Goal: Information Seeking & Learning: Find specific fact

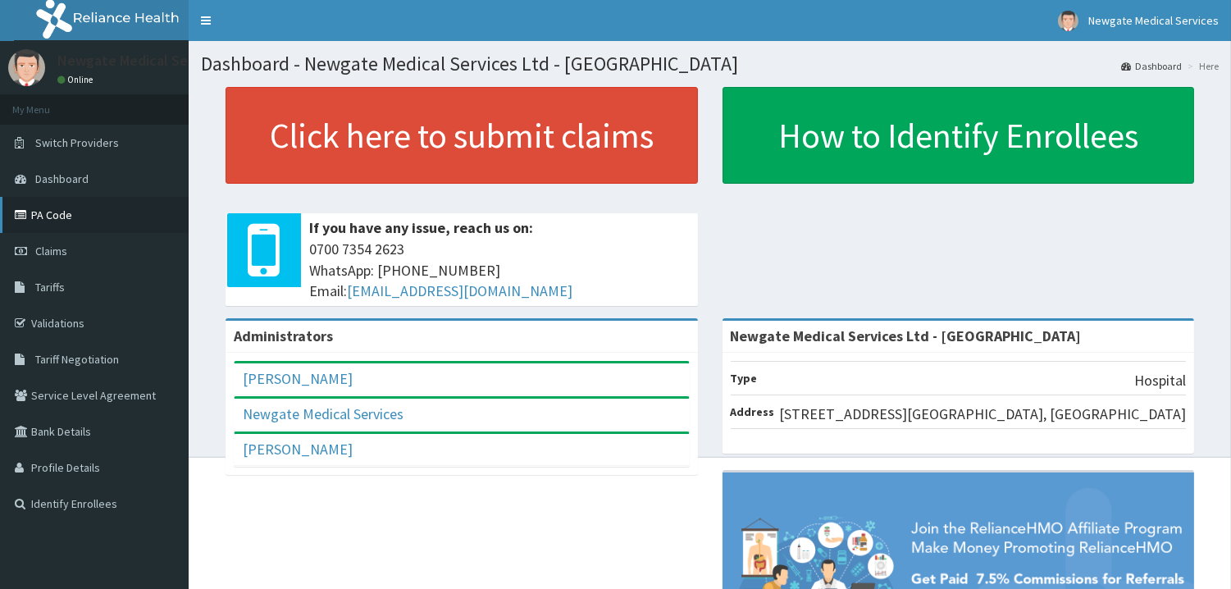
click at [55, 210] on link "PA Code" at bounding box center [94, 215] width 189 height 36
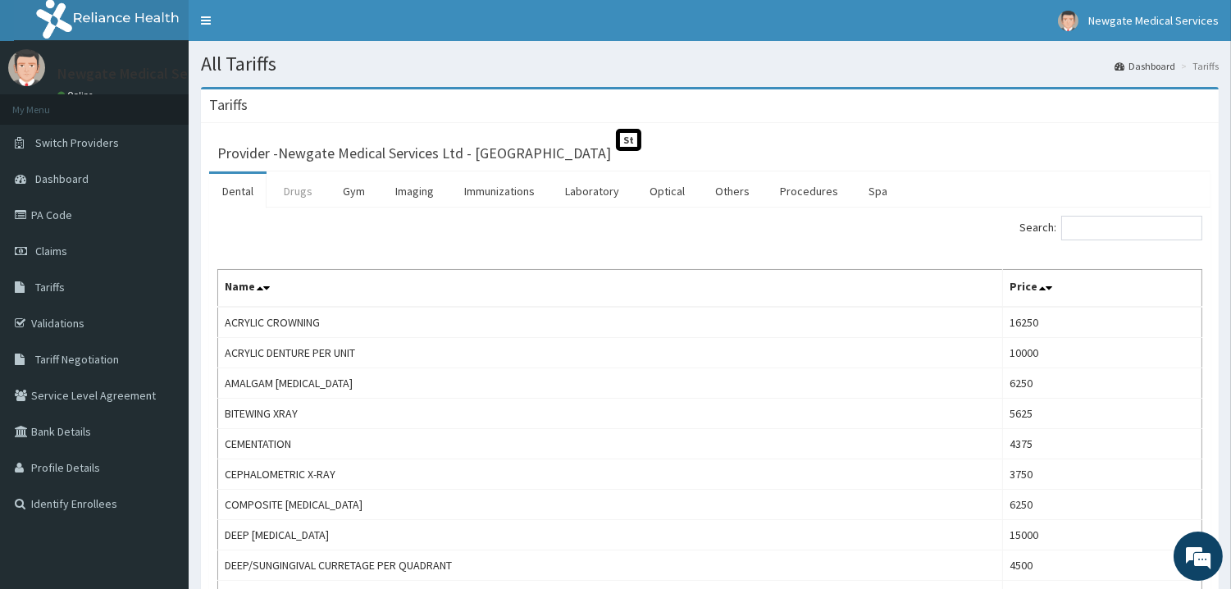
click at [295, 194] on link "Drugs" at bounding box center [298, 191] width 55 height 34
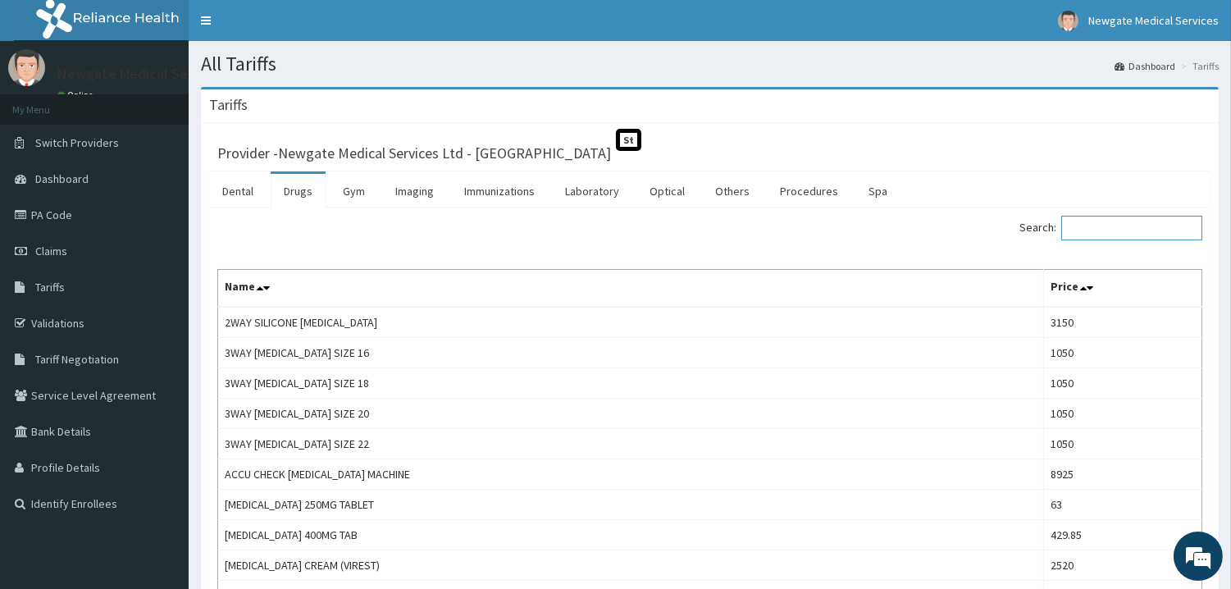
click at [1136, 220] on input "Search:" at bounding box center [1131, 228] width 141 height 25
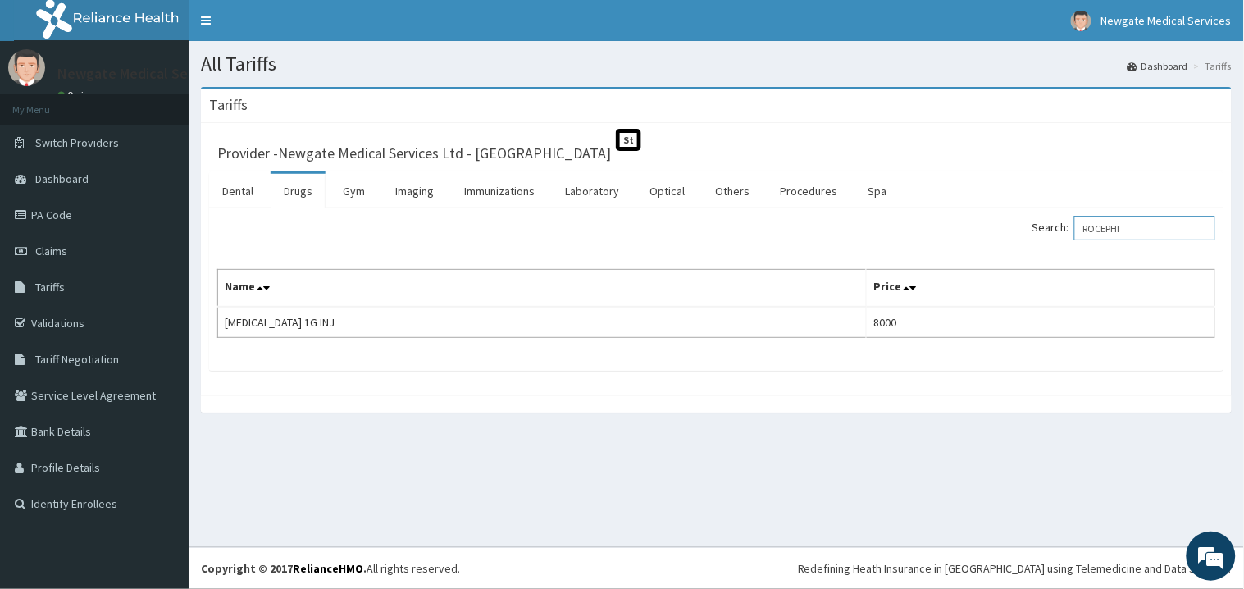
type input "ROCEPHI"
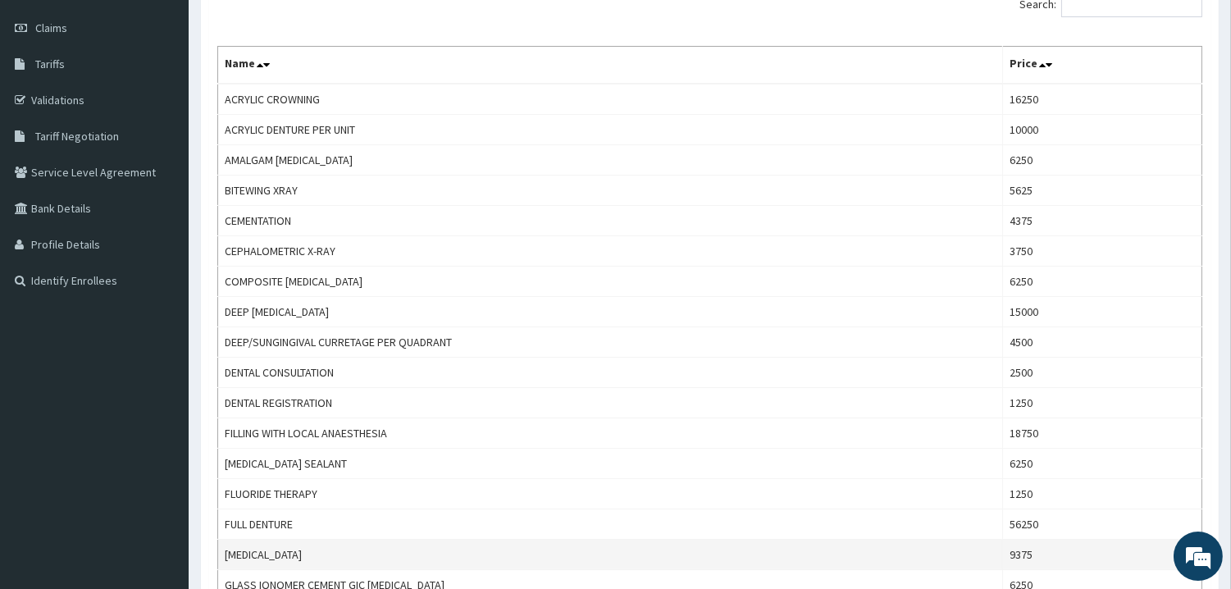
scroll to position [182, 0]
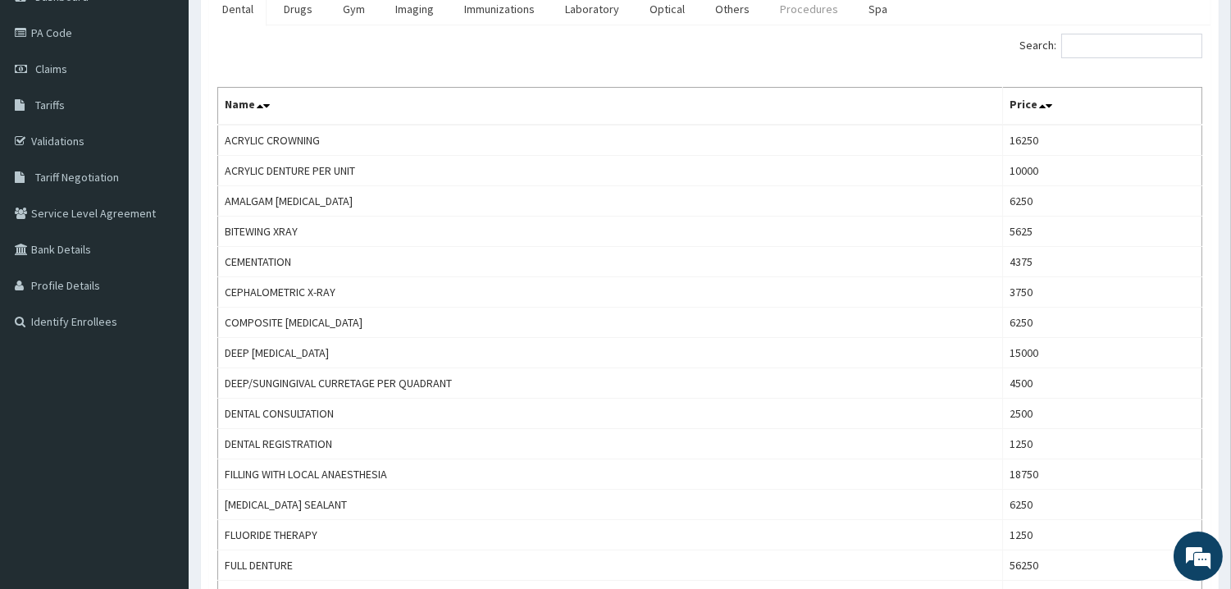
click at [804, 17] on link "Procedures" at bounding box center [809, 9] width 84 height 34
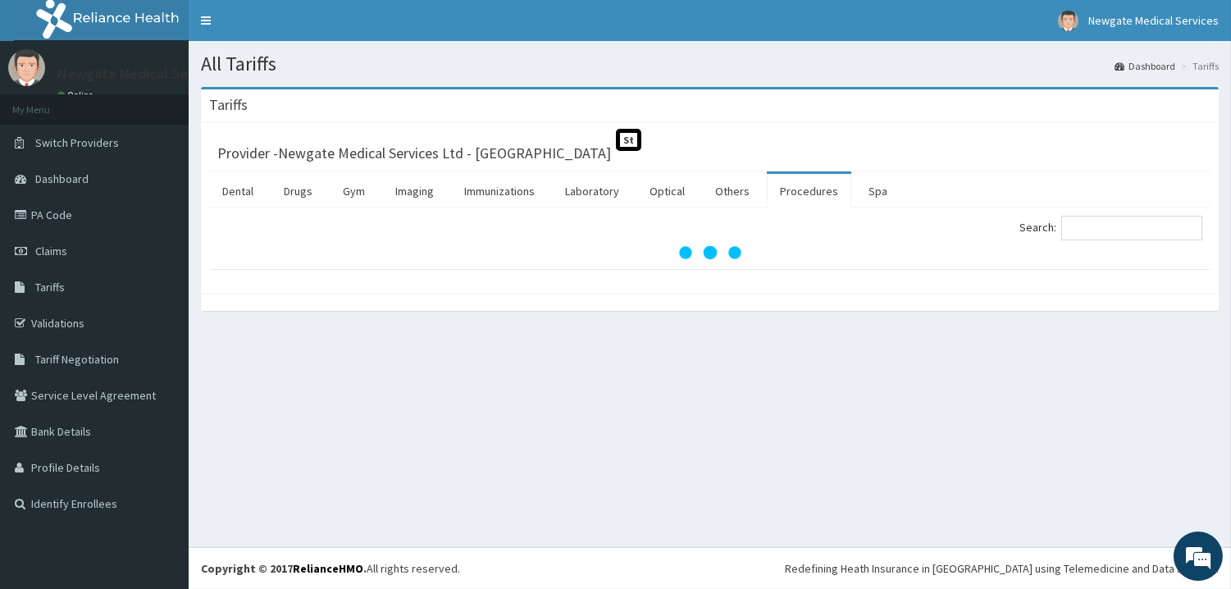
scroll to position [0, 0]
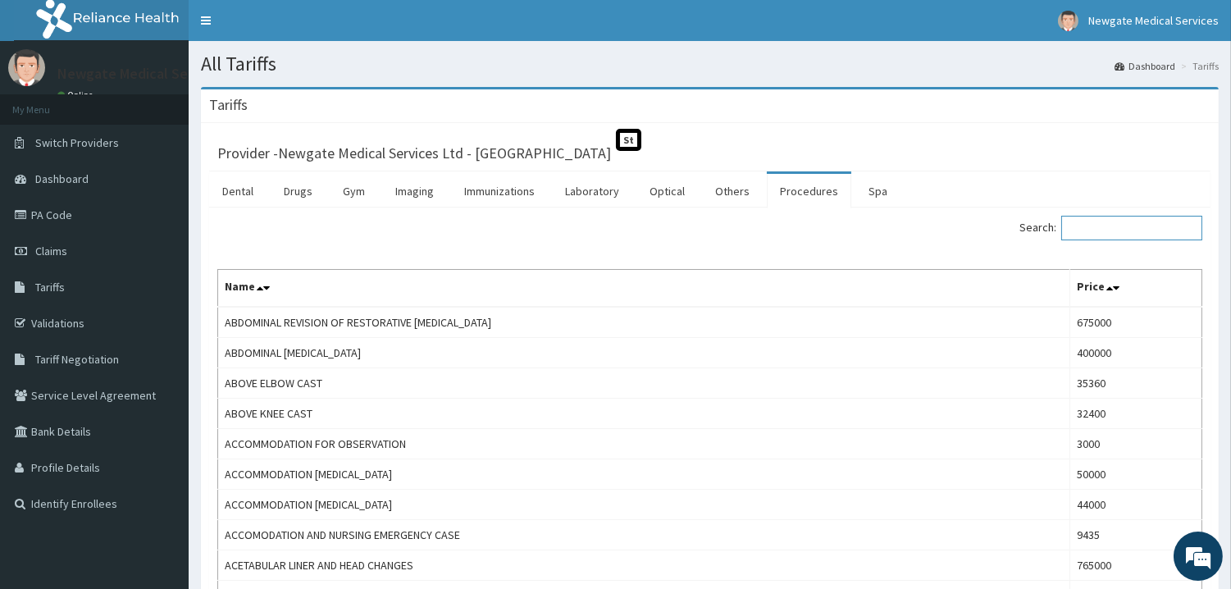
click at [1136, 231] on input "Search:" at bounding box center [1131, 228] width 141 height 25
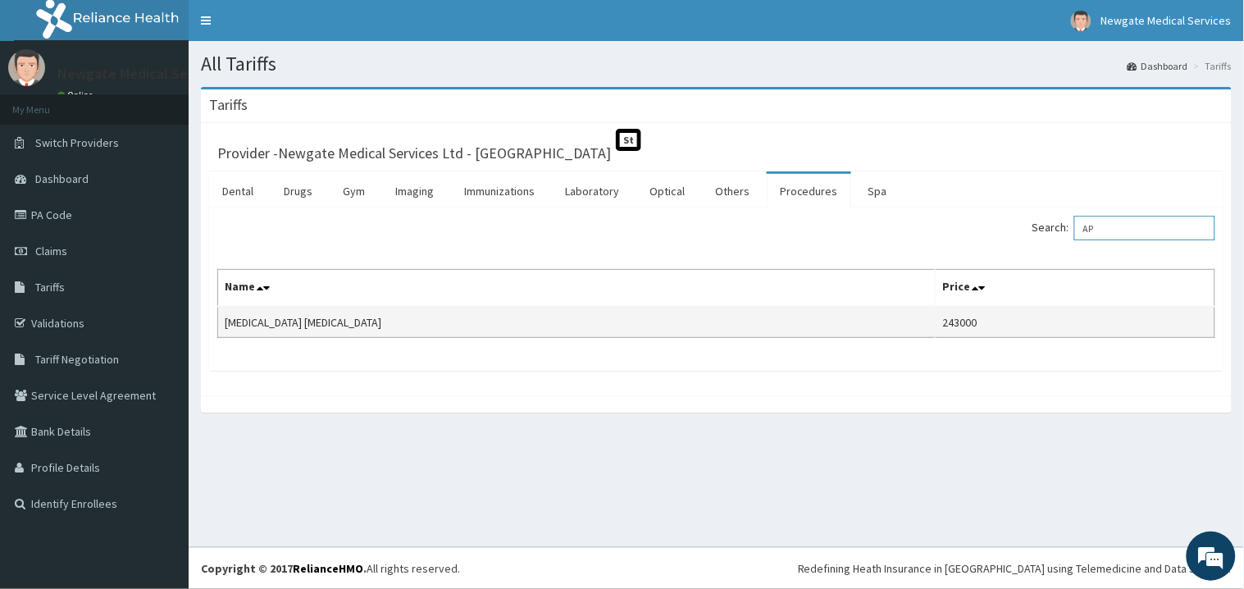
type input "A"
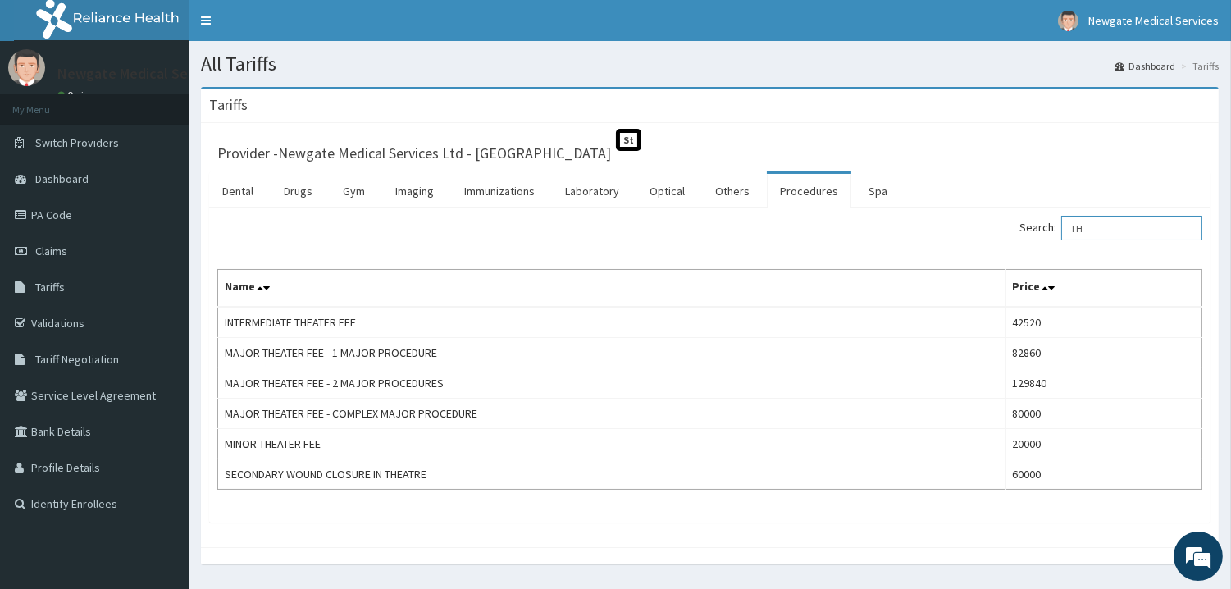
type input "T"
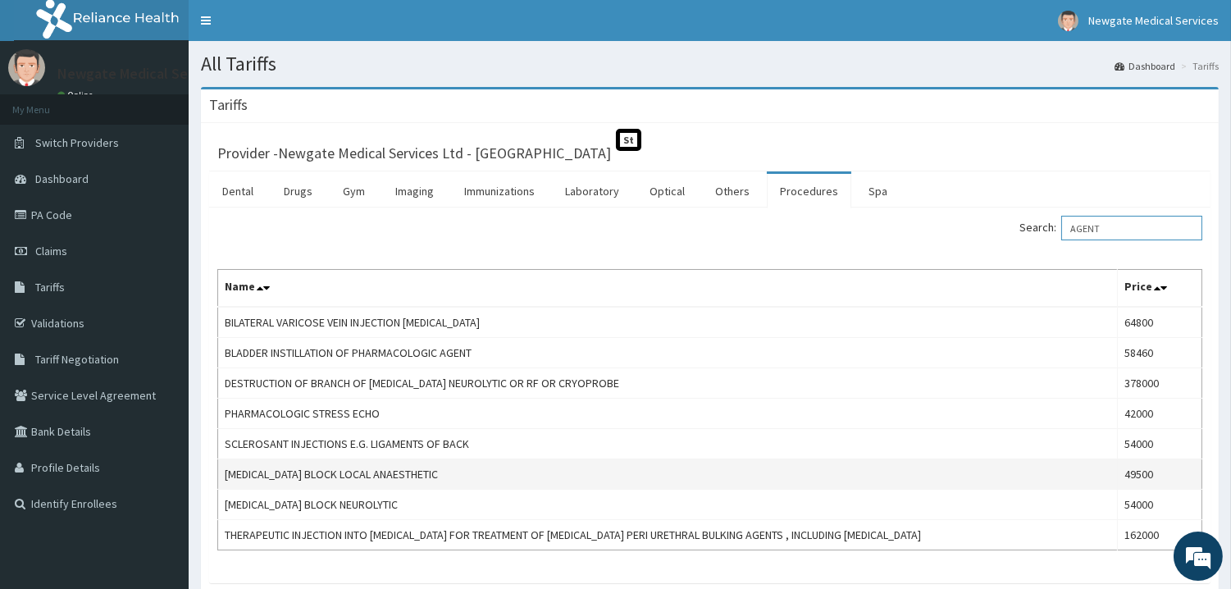
scroll to position [91, 0]
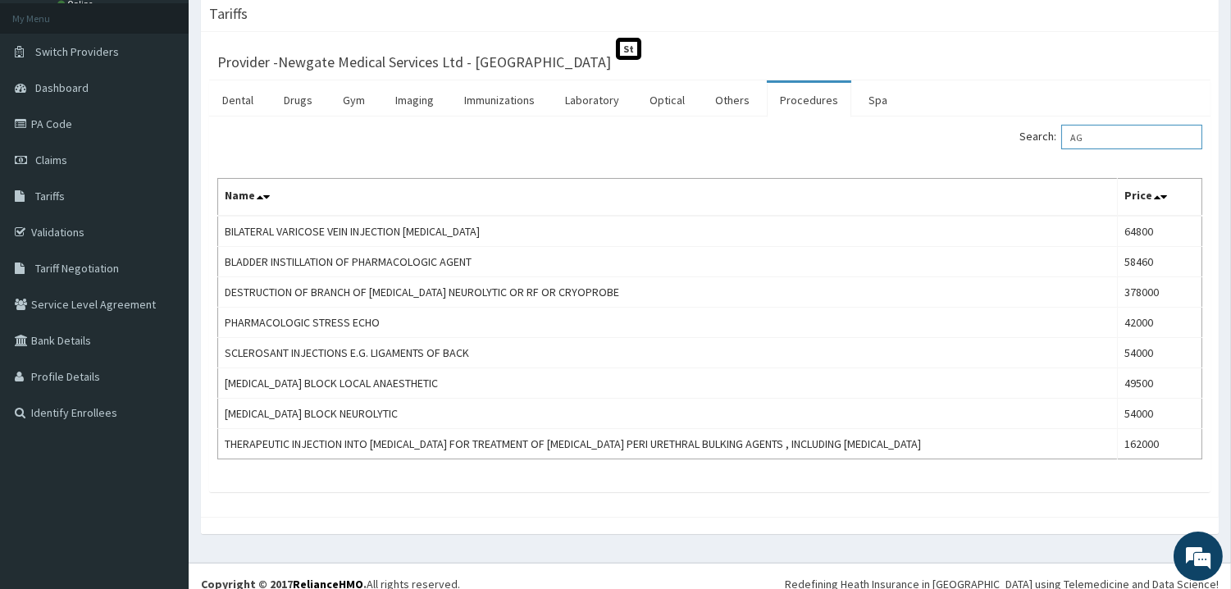
type input "A"
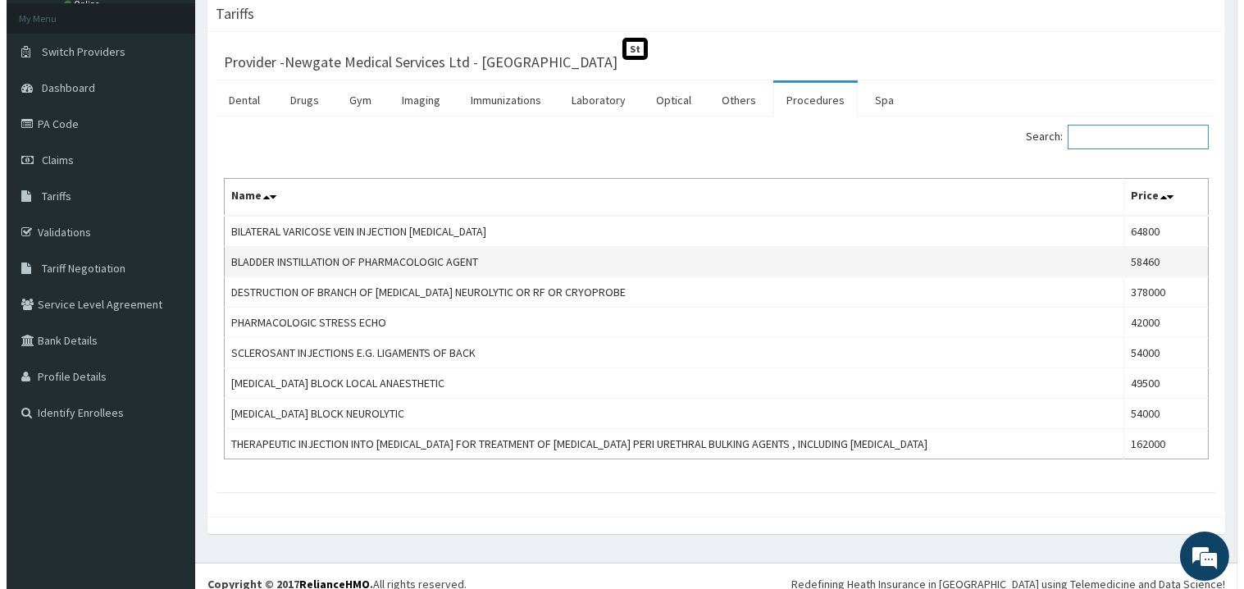
scroll to position [0, 0]
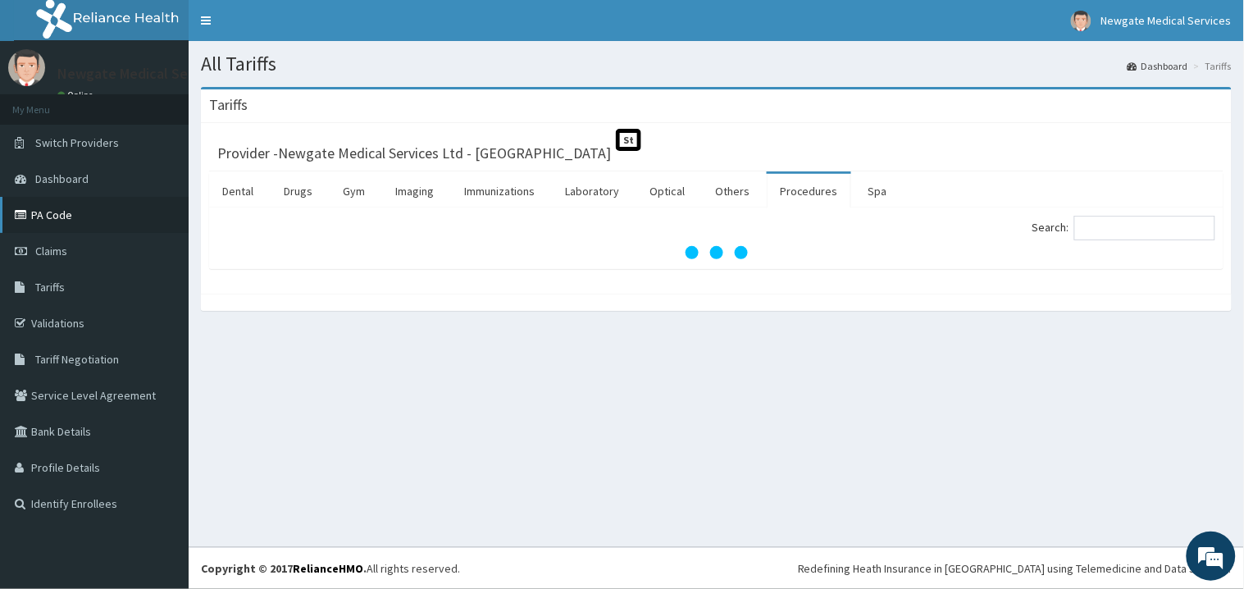
click at [52, 220] on link "PA Code" at bounding box center [94, 215] width 189 height 36
